Goal: Information Seeking & Learning: Learn about a topic

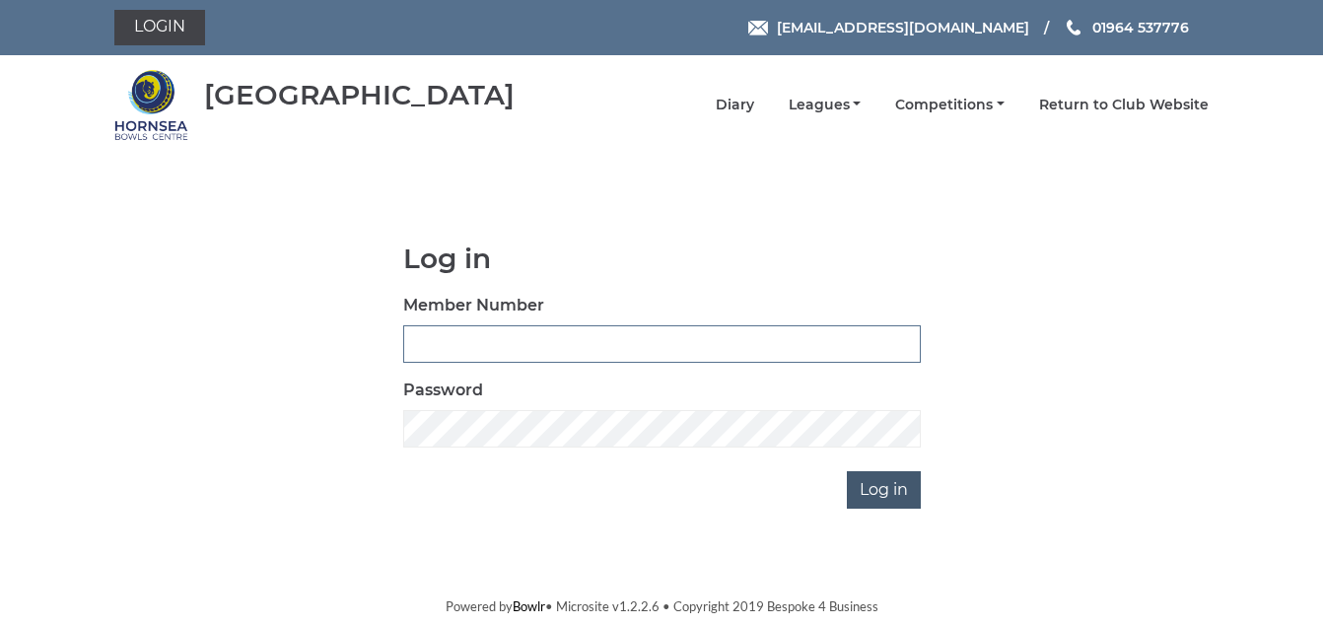
type input "1088"
click at [865, 488] on input "Log in" at bounding box center [884, 489] width 74 height 37
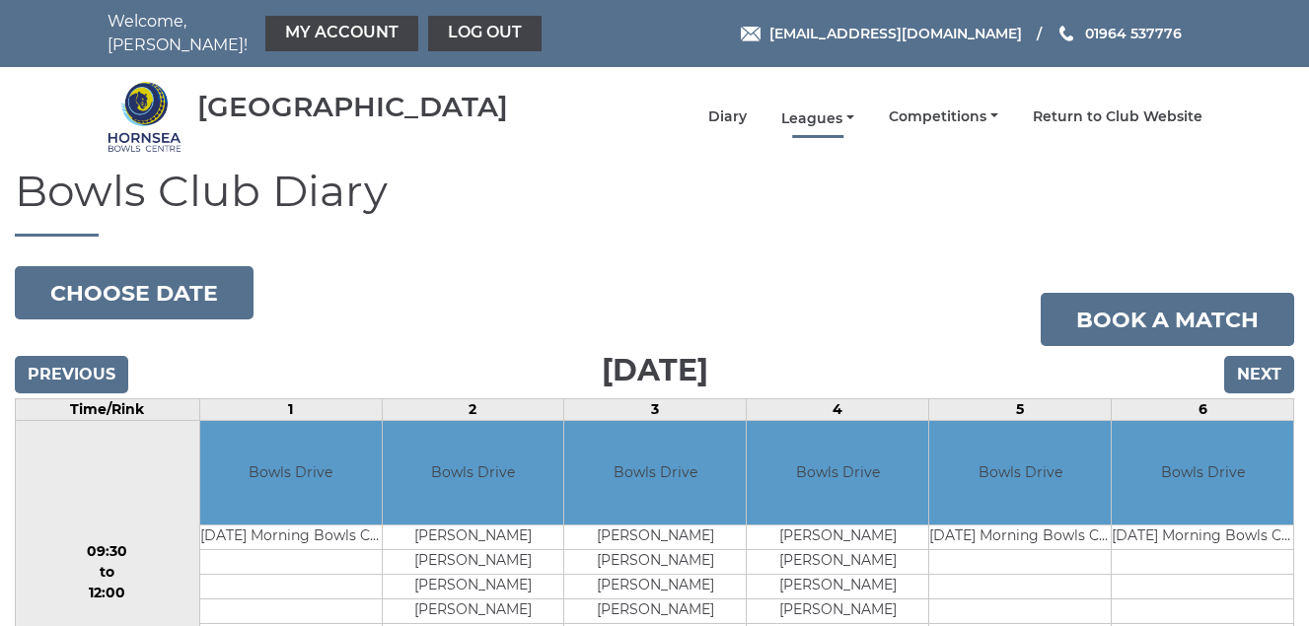
click at [810, 110] on link "Leagues" at bounding box center [817, 118] width 73 height 19
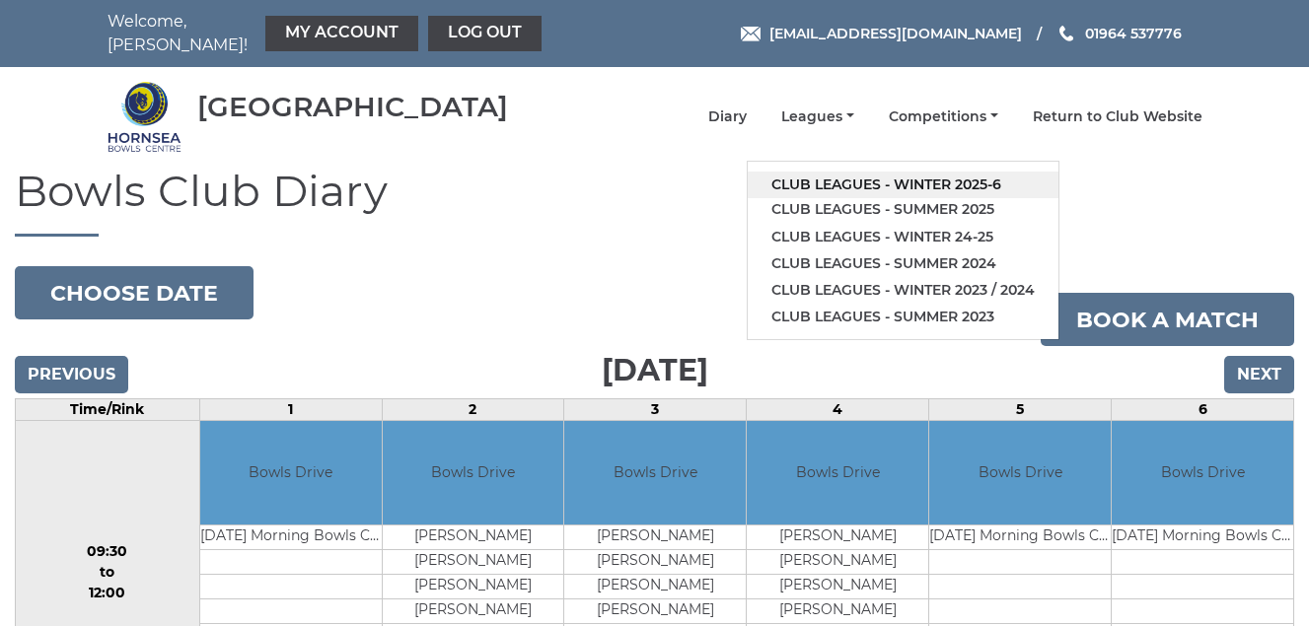
click at [880, 180] on link "Club leagues - Winter 2025-6" at bounding box center [903, 185] width 311 height 27
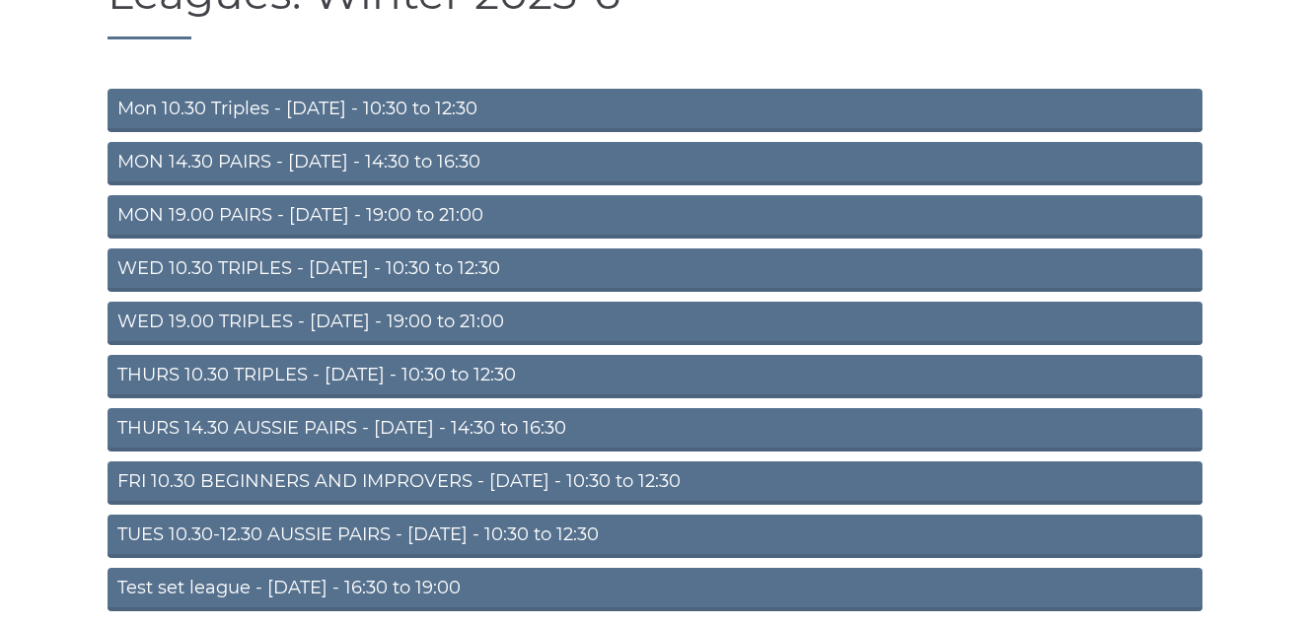
scroll to position [276, 0]
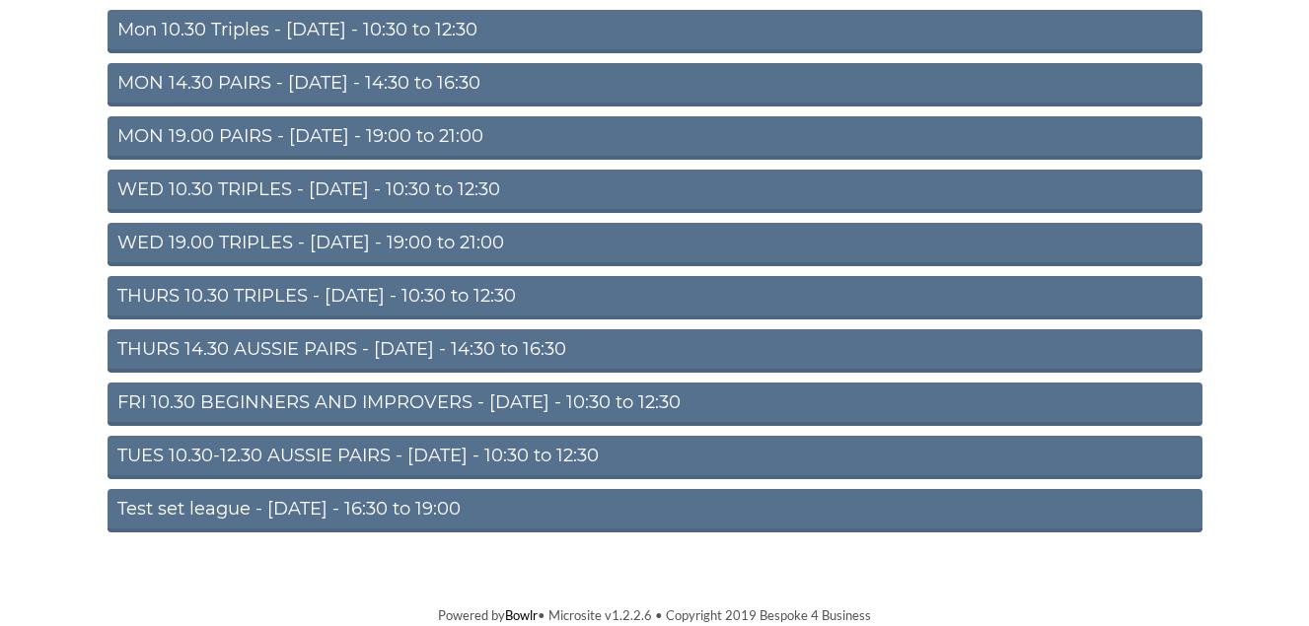
click at [339, 180] on link "WED 10.30 TRIPLES - [DATE] - 10:30 to 12:30" at bounding box center [654, 191] width 1095 height 43
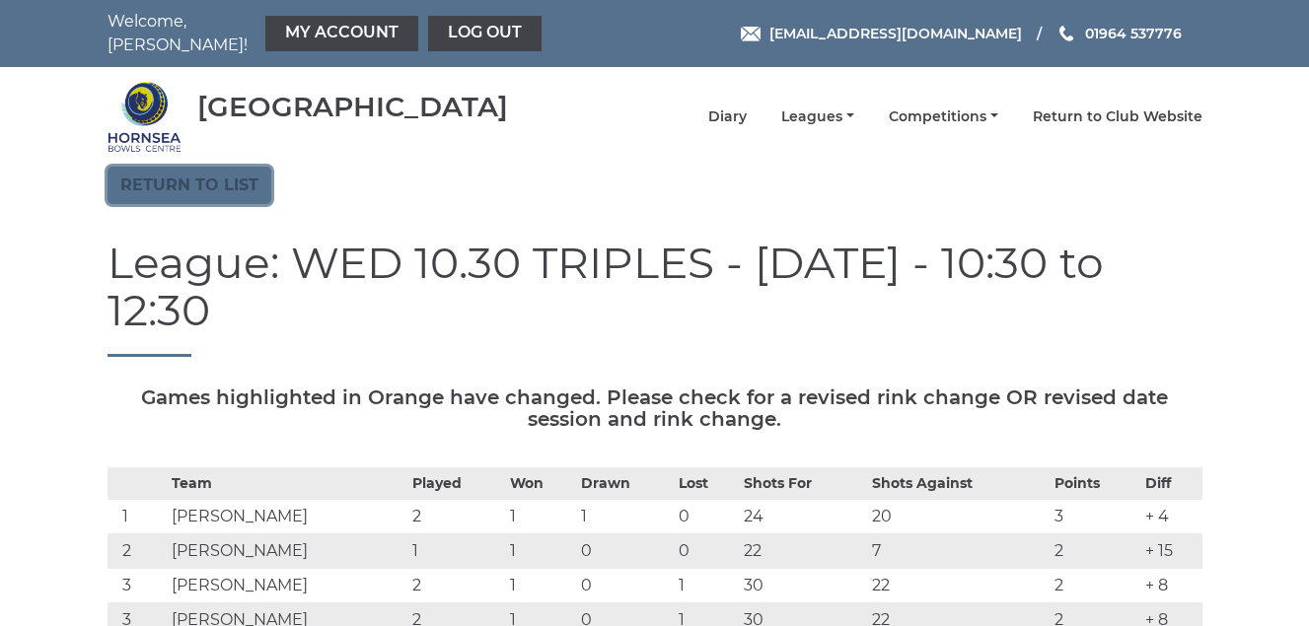
click at [205, 180] on link "Return to list" at bounding box center [189, 185] width 164 height 37
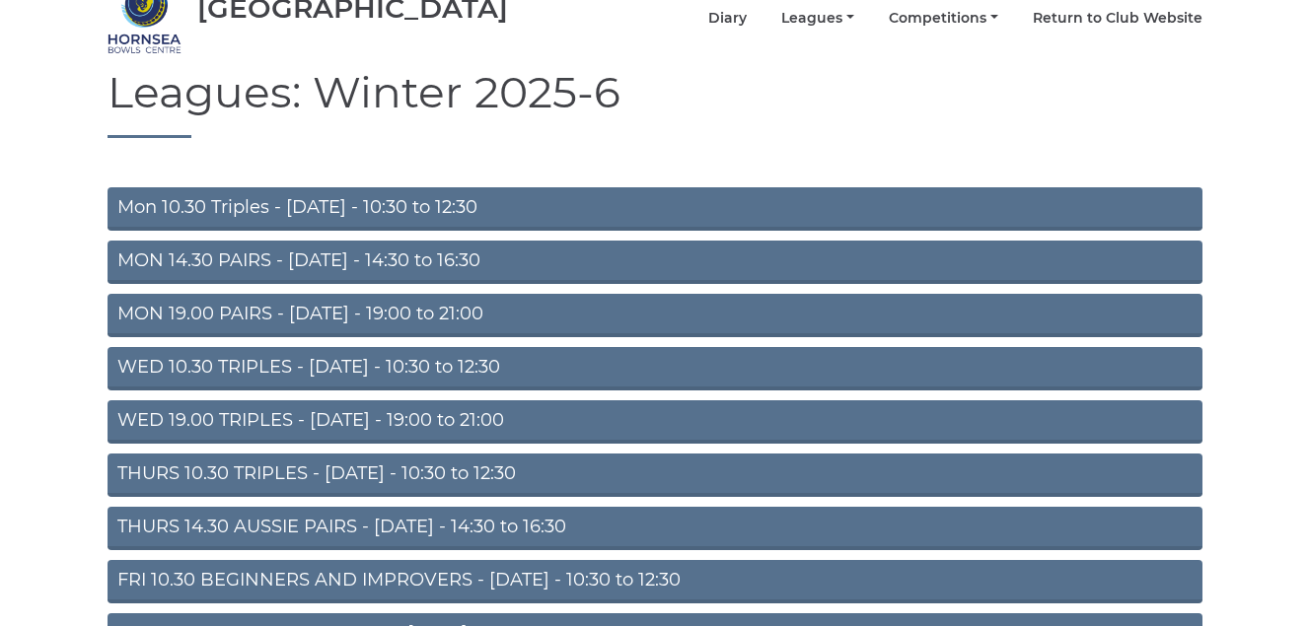
scroll to position [197, 0]
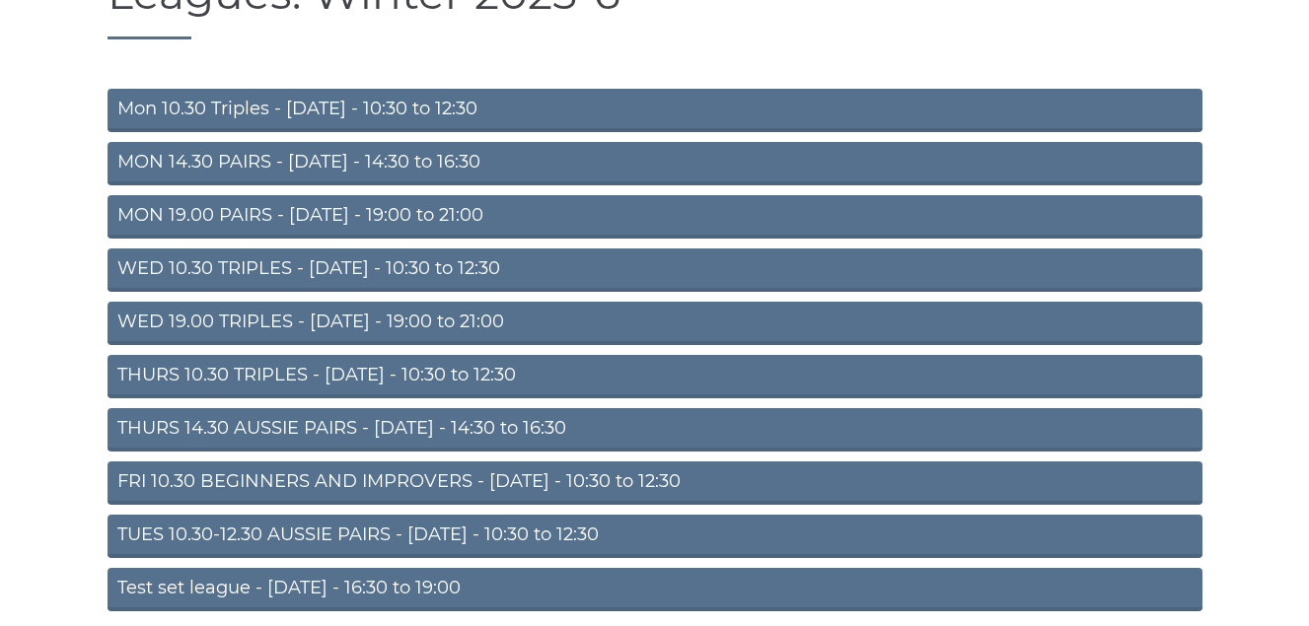
click at [355, 369] on link "THURS 10.30 TRIPLES - Thursday - 10:30 to 12:30" at bounding box center [654, 376] width 1095 height 43
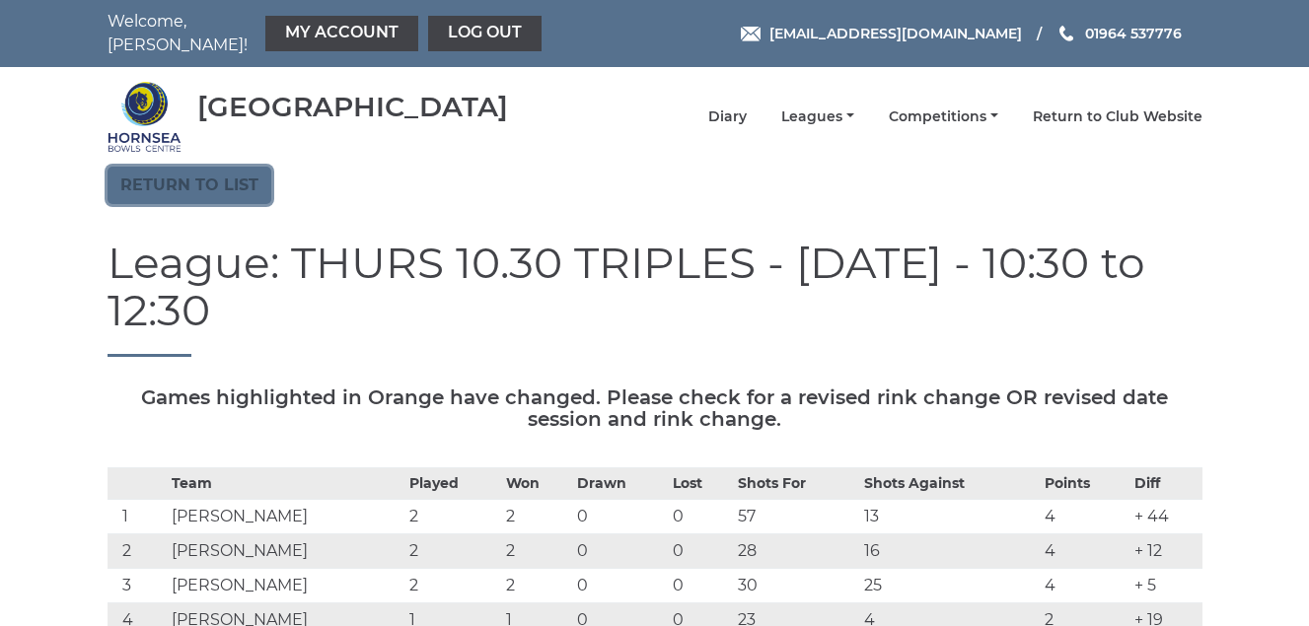
click at [203, 184] on link "Return to list" at bounding box center [189, 185] width 164 height 37
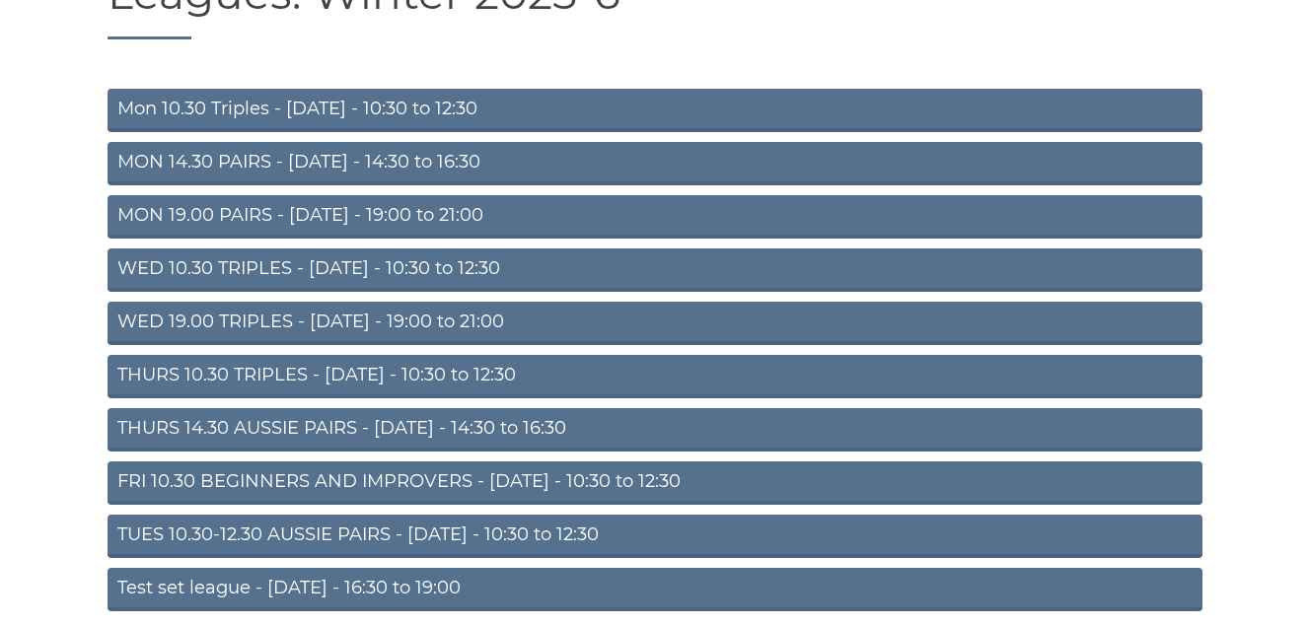
scroll to position [276, 0]
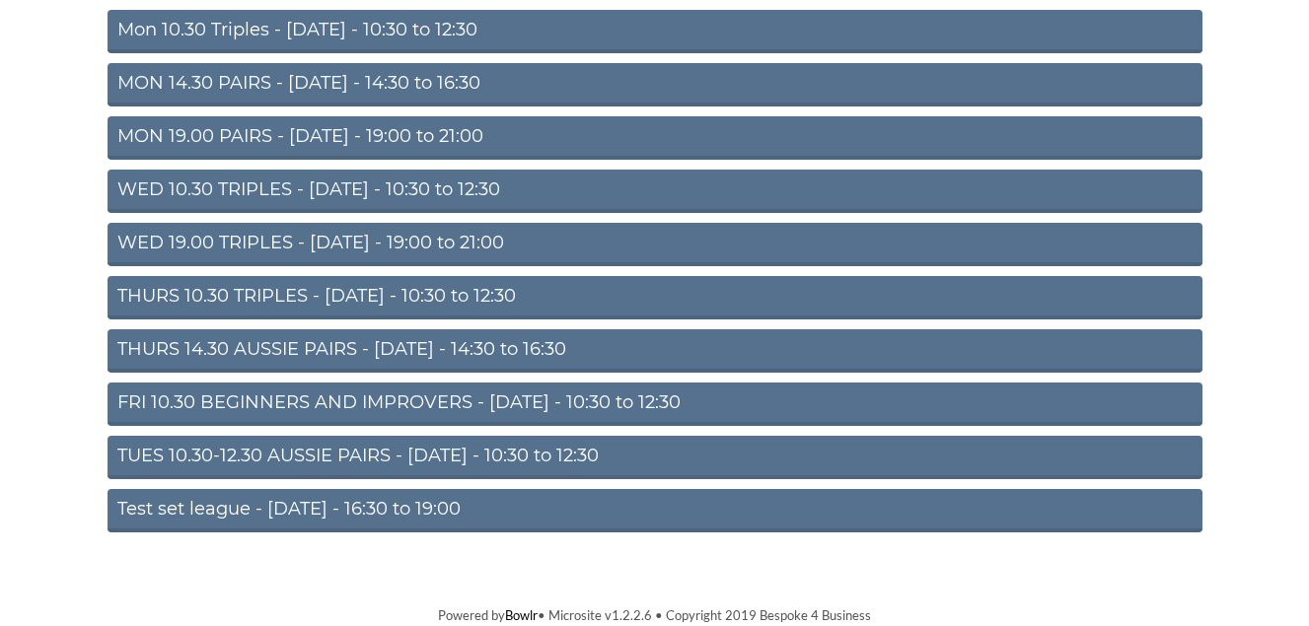
click at [373, 297] on link "THURS 10.30 TRIPLES - [DATE] - 10:30 to 12:30" at bounding box center [654, 297] width 1095 height 43
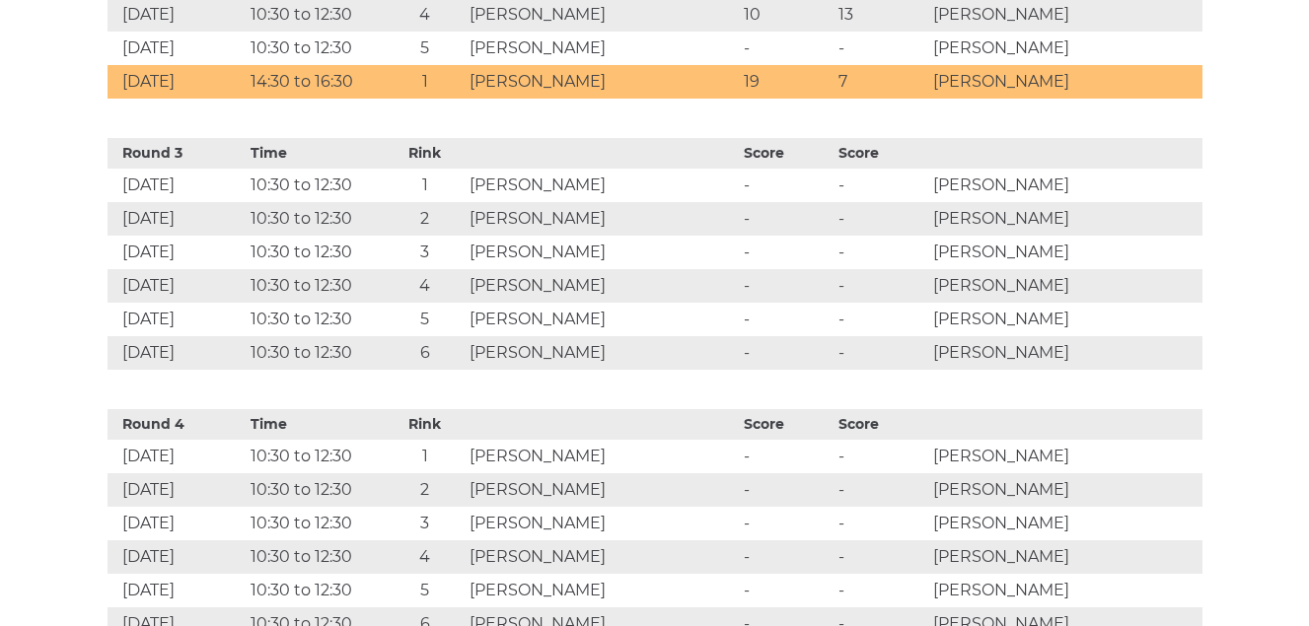
scroll to position [789, 0]
